Goal: Transaction & Acquisition: Purchase product/service

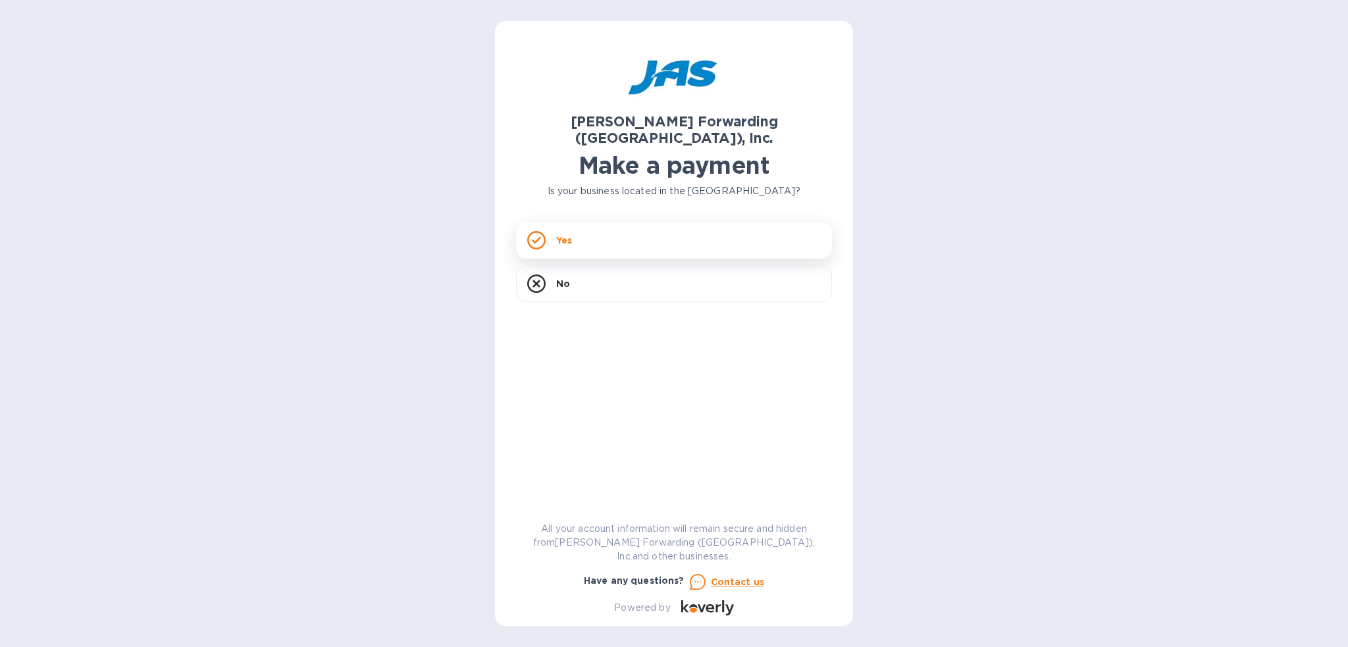
click at [696, 226] on div "Yes" at bounding box center [674, 240] width 316 height 37
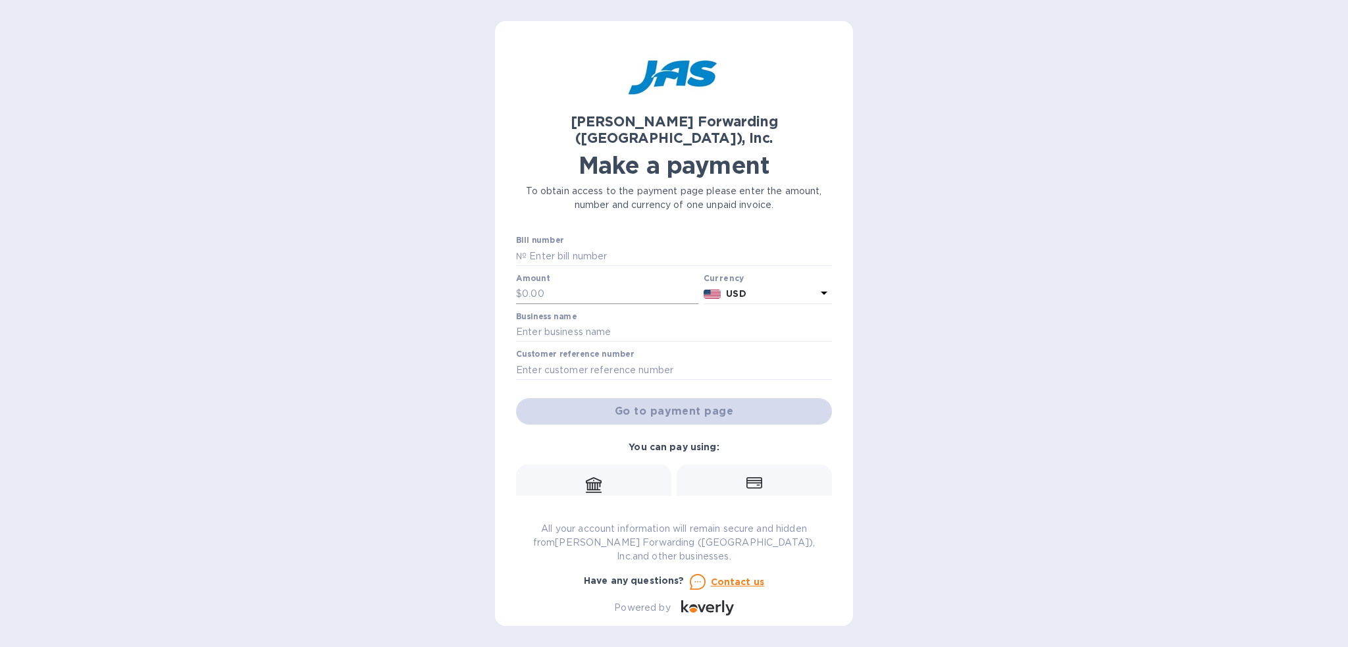
click at [610, 286] on input "text" at bounding box center [610, 294] width 176 height 20
click at [606, 246] on input "text" at bounding box center [679, 256] width 305 height 20
type input "BNA503345801"
click at [604, 284] on input "text" at bounding box center [610, 294] width 176 height 20
type input "8,758.00"
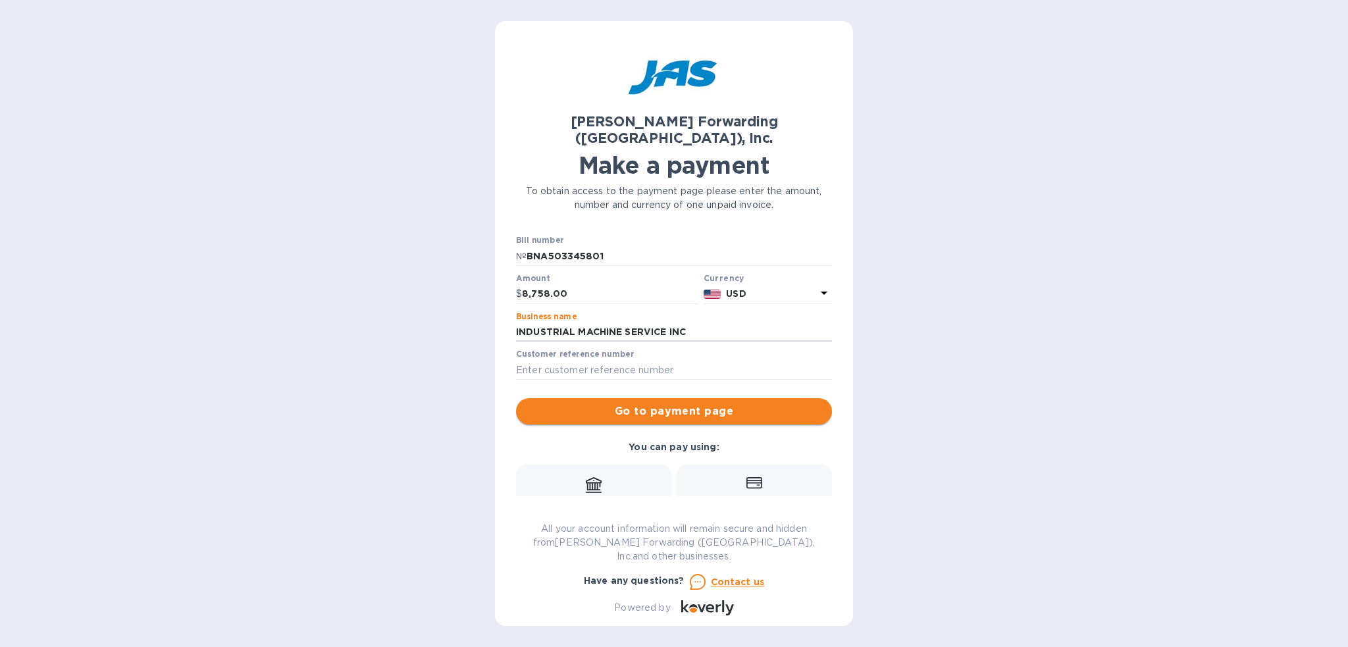
type input "INDUSTRIAL MACHINE SERVICE INC"
click at [560, 398] on button "Go to payment page" at bounding box center [674, 411] width 316 height 26
